Goal: Transaction & Acquisition: Obtain resource

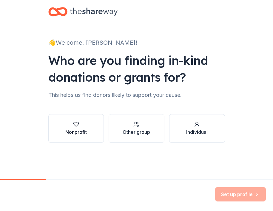
click at [82, 131] on div "Nonprofit" at bounding box center [75, 132] width 21 height 7
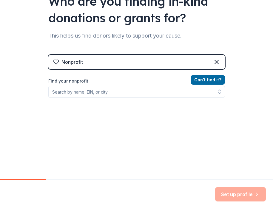
scroll to position [63, 0]
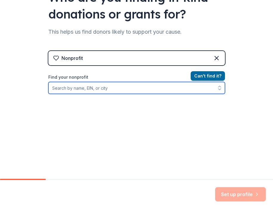
click at [94, 89] on input "Find your nonprofit" at bounding box center [136, 88] width 177 height 12
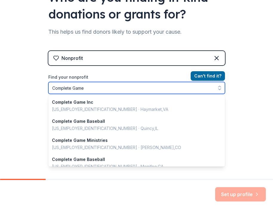
scroll to position [0, 0]
drag, startPoint x: 86, startPoint y: 87, endPoint x: 39, endPoint y: 86, distance: 47.4
click at [41, 86] on div "👋 Welcome, Kendall! Who are you finding in-kind donations or grants for? This h…" at bounding box center [136, 59] width 191 height 245
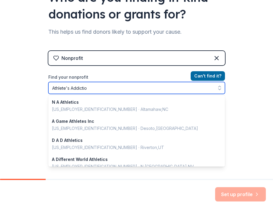
type input "Athlete's Addiction"
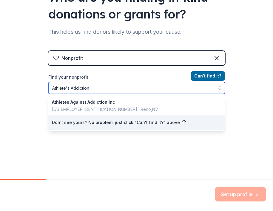
drag, startPoint x: 91, startPoint y: 89, endPoint x: 31, endPoint y: 86, distance: 59.7
click at [31, 86] on div "👋 Welcome, Kendall! Who are you finding in-kind donations or grants for? This h…" at bounding box center [136, 59] width 273 height 245
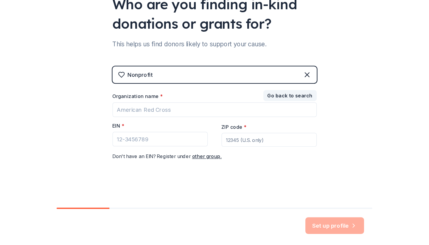
scroll to position [57, 0]
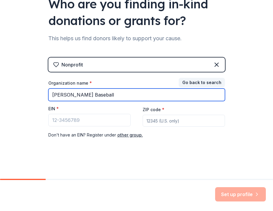
click at [96, 89] on input "Colangelo Baseball" at bounding box center [136, 95] width 177 height 13
type input "Colangelo Baseball"
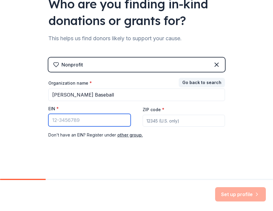
click at [83, 123] on input "EIN *" at bounding box center [89, 120] width 82 height 13
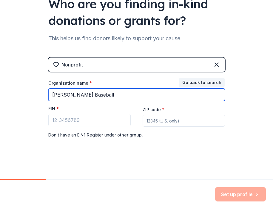
click at [102, 97] on input "Colangelo Baseball" at bounding box center [136, 95] width 177 height 13
drag, startPoint x: 102, startPoint y: 97, endPoint x: 48, endPoint y: 95, distance: 54.0
click at [48, 95] on input "Colangelo Baseball" at bounding box center [136, 95] width 177 height 13
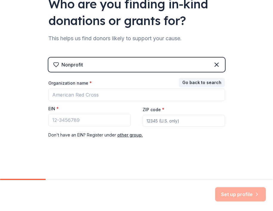
click at [63, 150] on div "Nonprofit Go back to search Organization name * EIN * ZIP code * Don ' t have a…" at bounding box center [136, 104] width 177 height 93
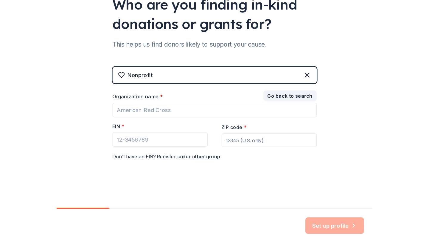
scroll to position [33, 0]
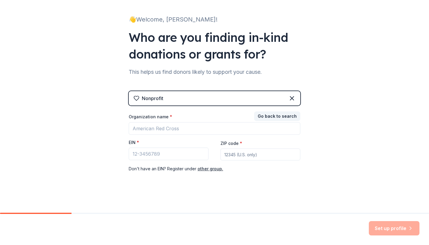
click at [175, 97] on div "Nonprofit" at bounding box center [215, 98] width 172 height 14
click at [273, 98] on icon at bounding box center [292, 98] width 7 height 7
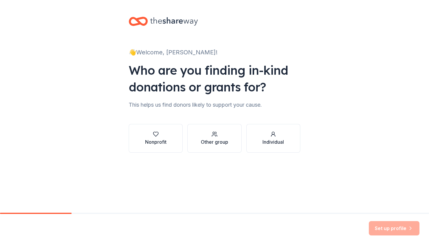
scroll to position [0, 0]
click at [166, 134] on div "button" at bounding box center [155, 134] width 21 height 6
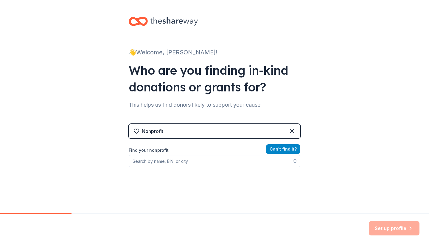
click at [272, 151] on button "Can ' t find it?" at bounding box center [283, 149] width 34 height 10
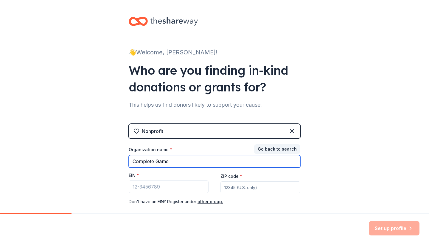
type input "Complete Game"
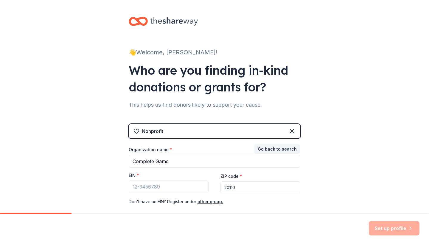
type input "20110"
click at [137, 175] on span "*" at bounding box center [138, 174] width 2 height 5
click at [136, 180] on input "EIN *" at bounding box center [169, 186] width 80 height 13
click at [137, 174] on span "*" at bounding box center [138, 174] width 2 height 5
click at [136, 180] on input "EIN *" at bounding box center [169, 186] width 80 height 13
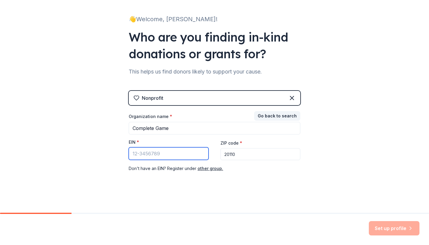
scroll to position [33, 0]
type input "35-2490479"
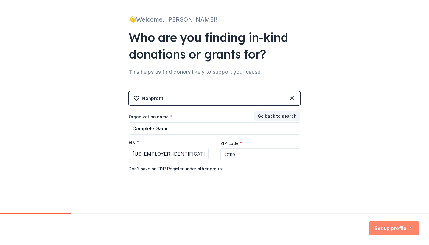
click at [273, 211] on button "Set up profile" at bounding box center [394, 228] width 51 height 14
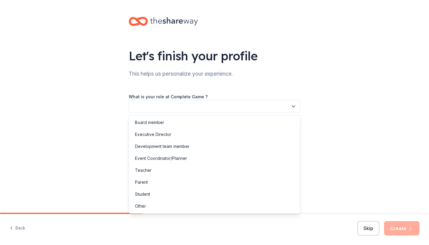
click at [231, 105] on button "button" at bounding box center [215, 106] width 172 height 13
click at [194, 159] on div "Event Coordinator/Planner" at bounding box center [214, 158] width 169 height 12
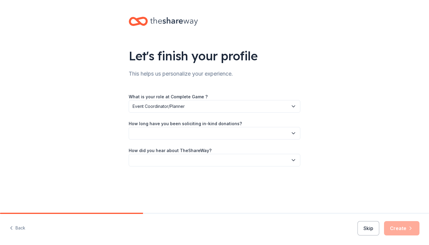
click at [201, 107] on span "Event Coordinator/Planner" at bounding box center [211, 106] width 156 height 7
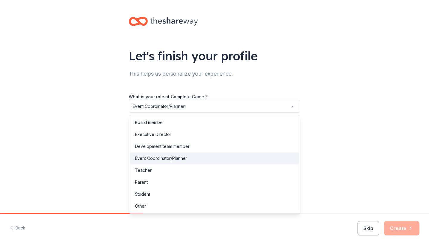
click at [100, 131] on div "Let's finish your profile This helps us personalize your experience. What is yo…" at bounding box center [214, 97] width 429 height 195
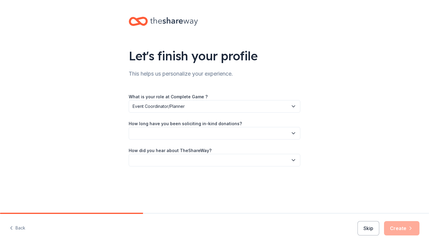
click at [167, 133] on button "button" at bounding box center [215, 133] width 172 height 13
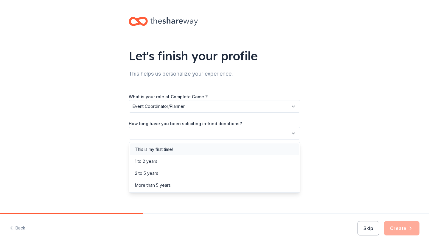
click at [168, 151] on div "This is my first time!" at bounding box center [154, 149] width 38 height 7
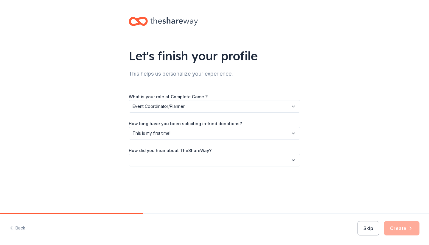
click at [168, 163] on button "button" at bounding box center [215, 160] width 172 height 13
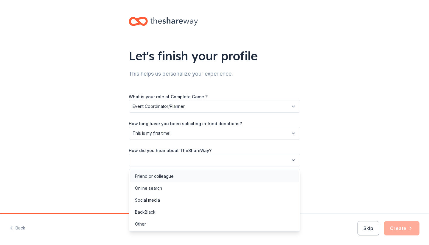
click at [167, 177] on div "Friend or colleague" at bounding box center [154, 175] width 39 height 7
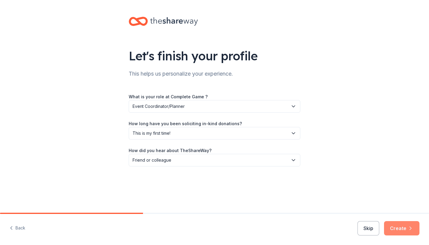
click at [273, 211] on button "Create" at bounding box center [401, 228] width 35 height 14
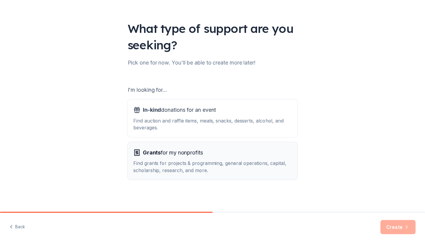
scroll to position [28, 0]
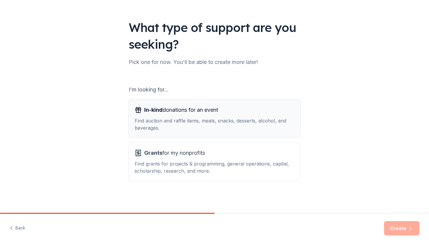
click at [223, 133] on button "In-kind donations for an event Find auction and raffle items, meals, snacks, de…" at bounding box center [215, 118] width 172 height 38
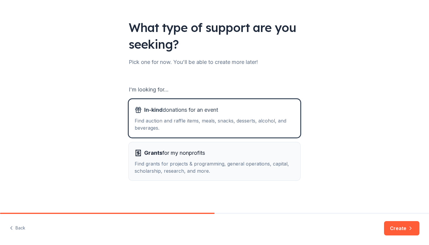
click at [223, 169] on div "Find grants for projects & programming, general operations, capital, scholarshi…" at bounding box center [215, 167] width 160 height 14
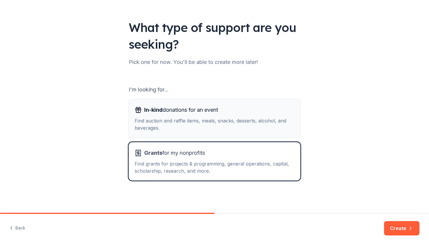
click at [227, 133] on button "In-kind donations for an event Find auction and raffle items, meals, snacks, de…" at bounding box center [215, 118] width 172 height 38
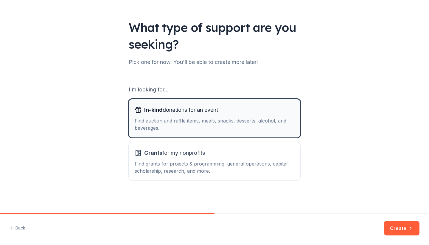
drag, startPoint x: 228, startPoint y: 169, endPoint x: 167, endPoint y: 105, distance: 89.2
click at [167, 105] on div "I'm looking for... In-kind donations for an event Find auction and raffle items…" at bounding box center [215, 132] width 172 height 95
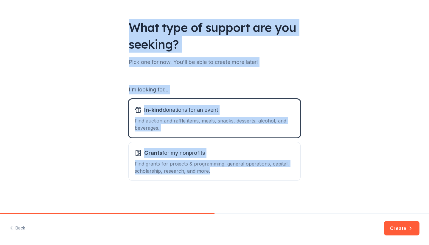
drag, startPoint x: 126, startPoint y: 26, endPoint x: 217, endPoint y: 198, distance: 194.2
click at [217, 198] on div "What type of support are you seeking? Pick one for now. You'll be able to creat…" at bounding box center [214, 92] width 191 height 241
copy div "What type of support are you seeking? Pick one for now. You'll be able to creat…"
click at [242, 151] on div "Grants for my nonprofits" at bounding box center [215, 153] width 160 height 10
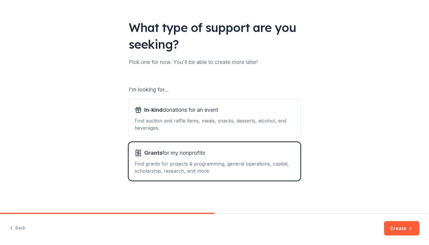
click at [273, 138] on div "What type of support are you seeking? Pick one for now. You'll be able to creat…" at bounding box center [214, 92] width 429 height 241
click at [273, 211] on button "Create" at bounding box center [401, 228] width 35 height 14
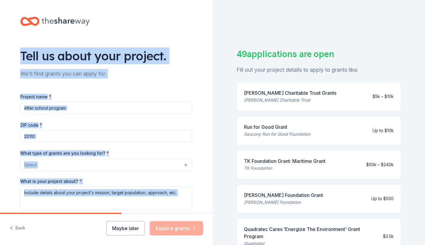
drag, startPoint x: 142, startPoint y: 179, endPoint x: 15, endPoint y: 34, distance: 193.2
click at [15, 34] on div "Tell us about your project. We'll find grants you can apply for. Project name *…" at bounding box center [106, 142] width 191 height 285
copy div "Tell us about your project. We'll find grants you can apply for. Project name *…"
click at [191, 29] on div "Tell us about your project. We'll find grants you can apply for. Project name *…" at bounding box center [106, 142] width 191 height 285
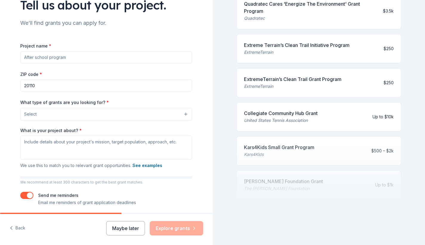
scroll to position [59, 0]
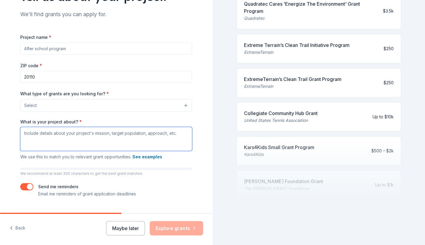
click at [122, 143] on textarea "What is your project about? *" at bounding box center [106, 139] width 172 height 24
paste textarea "Stars Baseball is a youth sports nonprofit in Prince William County focused on …"
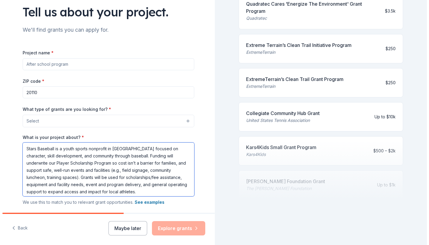
scroll to position [38, 0]
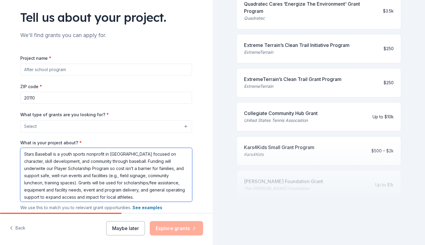
type textarea "Stars Baseball is a youth sports nonprofit in Prince William County focused on …"
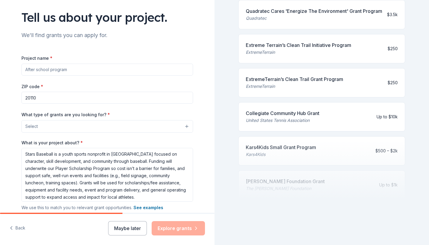
click at [120, 124] on button "Select" at bounding box center [107, 126] width 172 height 13
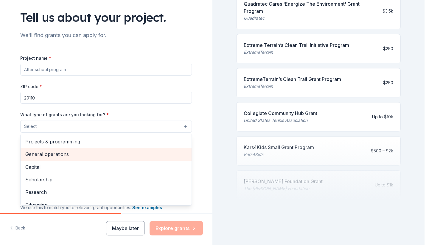
scroll to position [0, 0]
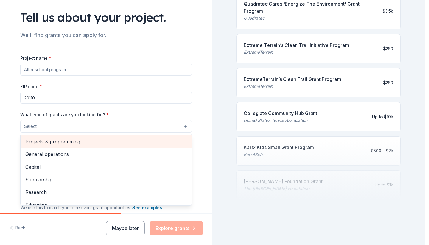
click at [114, 140] on span "Projects & programming" at bounding box center [106, 141] width 162 height 8
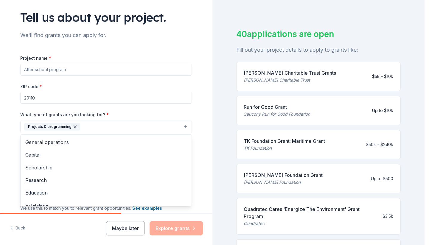
click at [108, 67] on div "Project name * ZIP code * 20110 What type of grants are you looking for? * Proj…" at bounding box center [106, 151] width 172 height 194
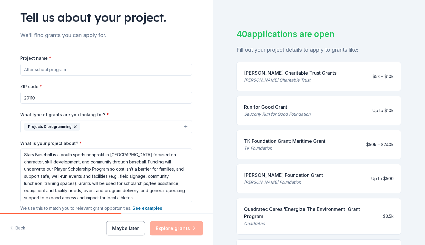
click at [109, 72] on input "Project name *" at bounding box center [106, 70] width 172 height 12
paste input "Stars Baseball — Player Scholarships & Community Baseball Programs ([DATE]–[DAT…"
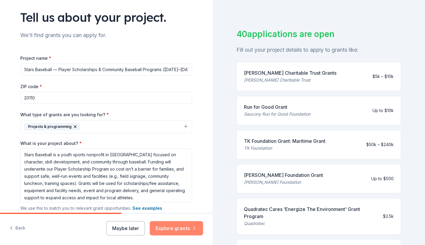
type input "Stars Baseball — Player Scholarships & Community Baseball Programs ([DATE]–[DAT…"
click at [166, 211] on button "Explore grants" at bounding box center [176, 228] width 53 height 14
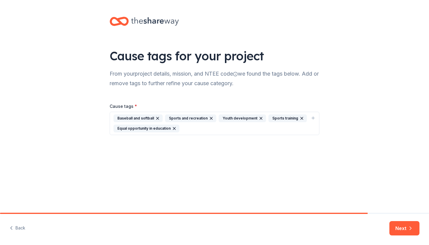
click at [229, 128] on div "Baseball and softball Sports and recreation Youth development Sports training E…" at bounding box center [211, 123] width 195 height 18
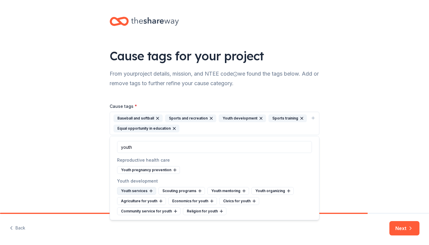
click at [150, 191] on icon at bounding box center [151, 191] width 3 height 0
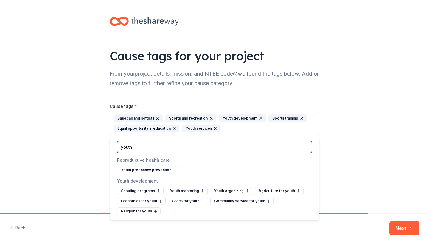
click at [185, 145] on input "youth" at bounding box center [214, 147] width 195 height 12
type input "y"
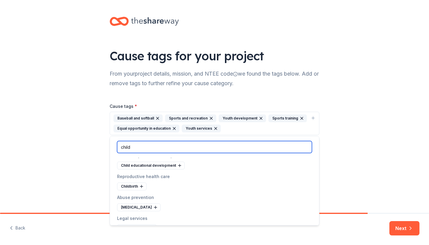
scroll to position [42, 0]
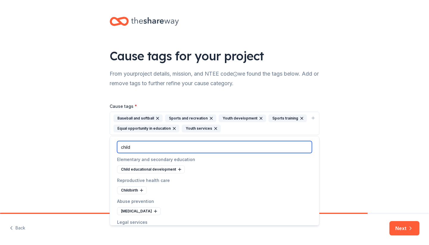
type input "child"
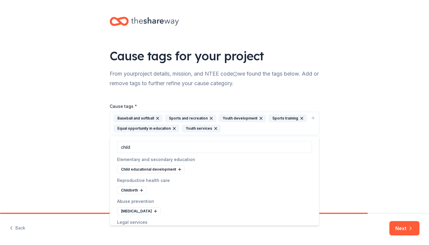
click at [273, 97] on div "Cause tags * Baseball and softball Sports and recreation Youth development Spor…" at bounding box center [215, 114] width 210 height 42
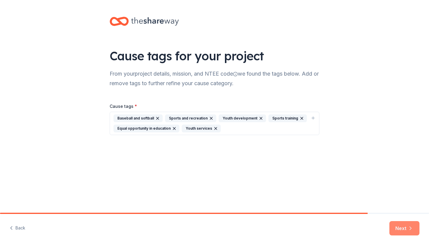
click at [273, 211] on button "Next" at bounding box center [405, 228] width 30 height 14
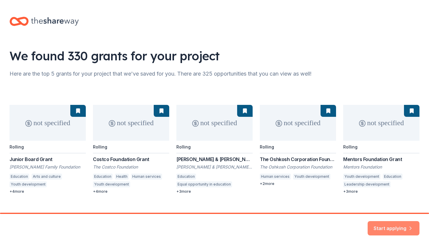
click at [273, 211] on button "Start applying" at bounding box center [394, 224] width 52 height 14
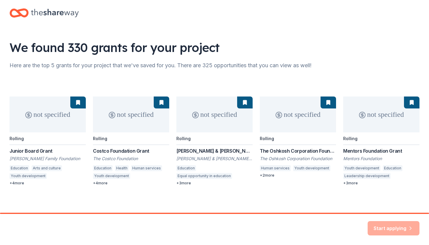
scroll to position [8, 0]
click at [198, 157] on div "not specified Rolling Junior Board Grant Andrew Family Foundation Education Art…" at bounding box center [215, 141] width 410 height 89
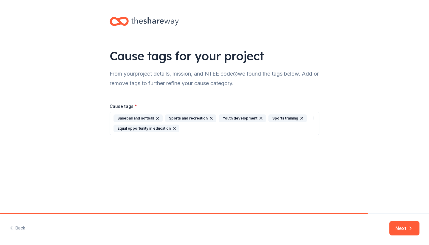
click at [227, 129] on div "Baseball and softball Sports and recreation Youth development Sports training E…" at bounding box center [211, 123] width 195 height 18
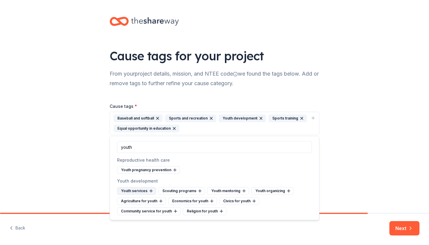
type input "youth"
click at [151, 189] on icon at bounding box center [151, 190] width 5 height 5
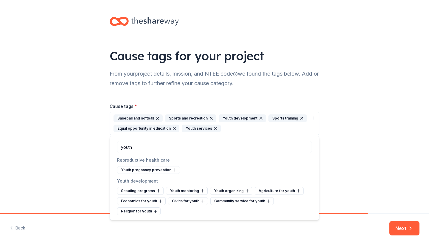
click at [273, 168] on div "Cause tags for your project From your project details, mission, and NTEE code w…" at bounding box center [214, 106] width 429 height 212
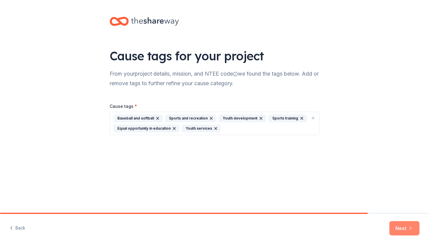
click at [273, 211] on button "Next" at bounding box center [405, 228] width 30 height 14
click at [273, 128] on div "Baseball and softball Sports and recreation Youth development Sports training E…" at bounding box center [211, 123] width 195 height 18
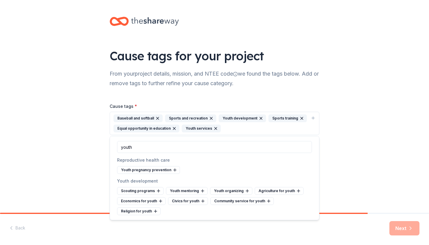
click at [273, 133] on div "Cause tags for your project From your project details, mission, and NTEE code w…" at bounding box center [214, 81] width 429 height 163
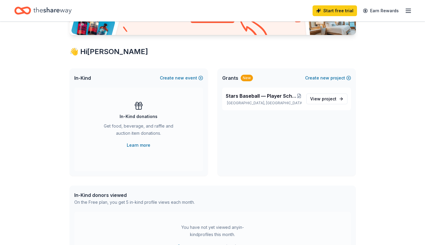
scroll to position [86, 0]
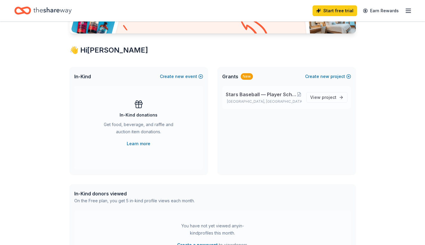
click at [285, 95] on span "Stars Baseball — Player Scholarships & Community Baseball Programs ([DATE]–[DAT…" at bounding box center [261, 94] width 71 height 7
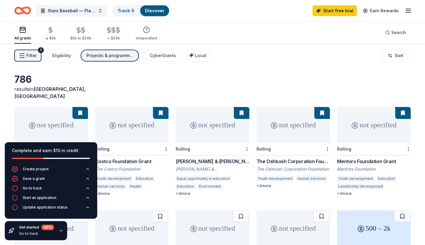
click at [189, 80] on div "786 results in Manassas, VA" at bounding box center [212, 86] width 396 height 26
click at [286, 53] on div "Filter 1 Eligibility Projects & programming CyberGrants Local Sort" at bounding box center [212, 56] width 425 height 24
click at [338, 8] on link "Start free trial" at bounding box center [335, 10] width 44 height 11
click at [324, 13] on link "Start free trial" at bounding box center [335, 10] width 44 height 11
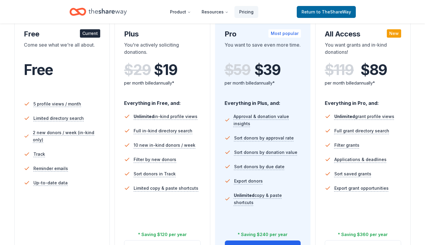
scroll to position [146, 0]
